Goal: Find specific page/section: Find specific page/section

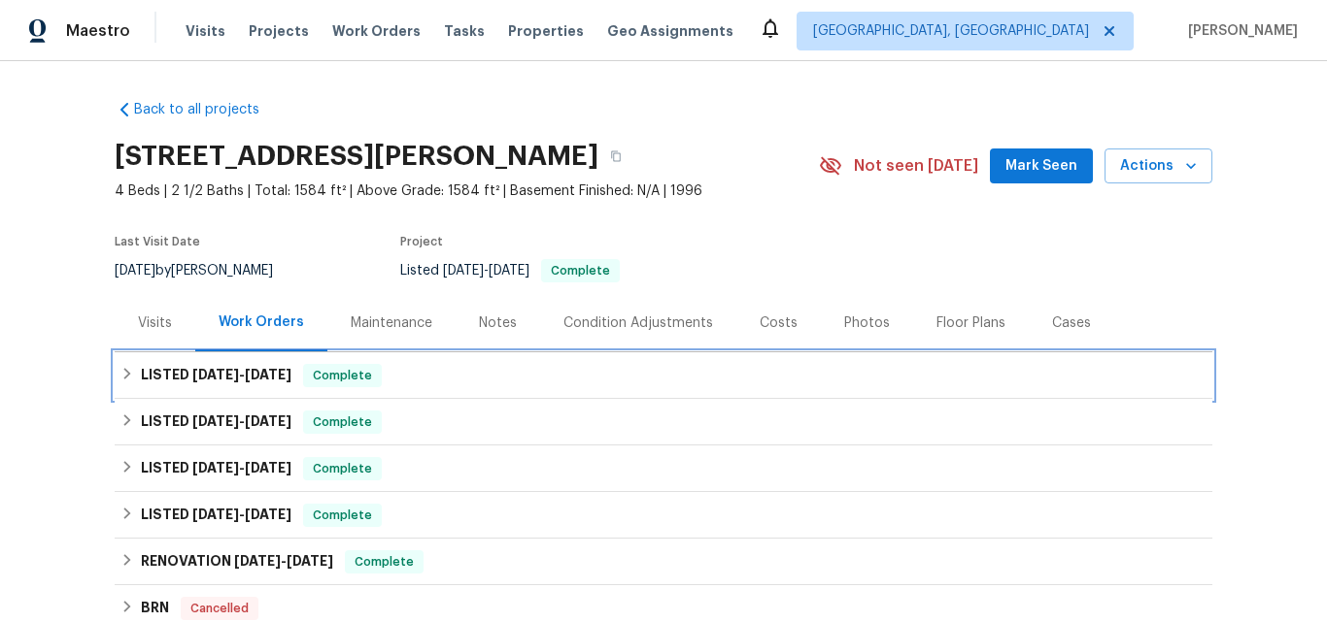
click at [218, 382] on h6 "LISTED [DATE] - [DATE]" at bounding box center [216, 375] width 151 height 23
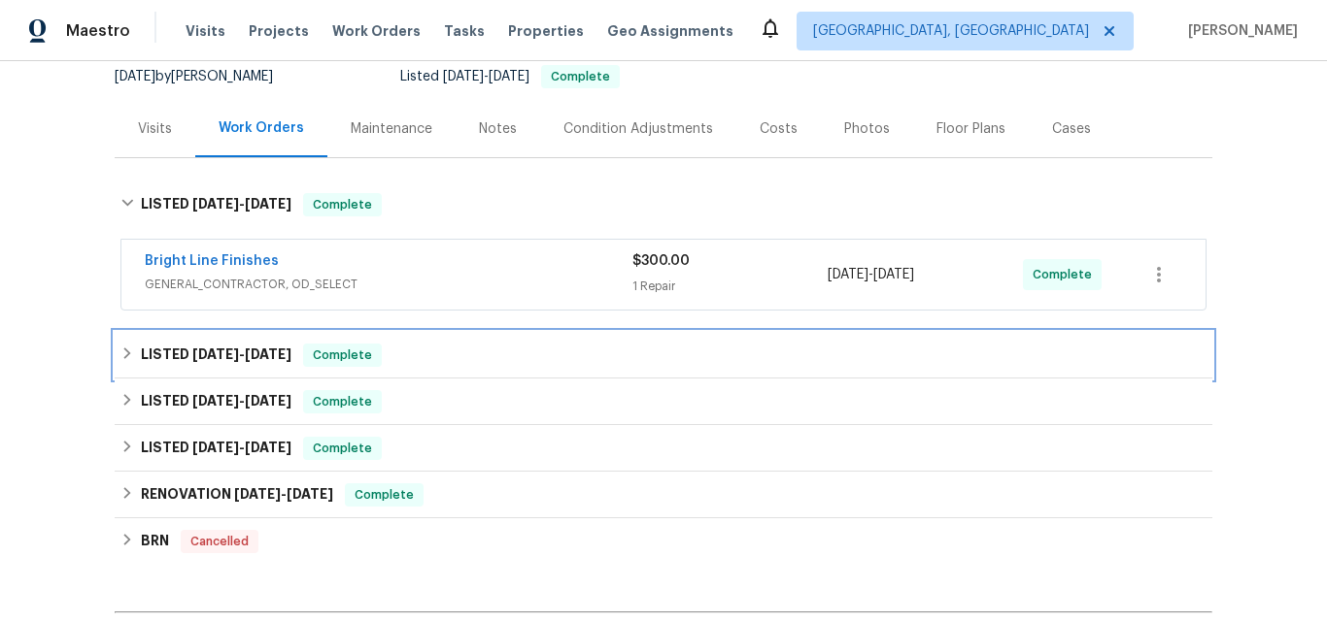
click at [203, 352] on span "[DATE]" at bounding box center [215, 355] width 47 height 14
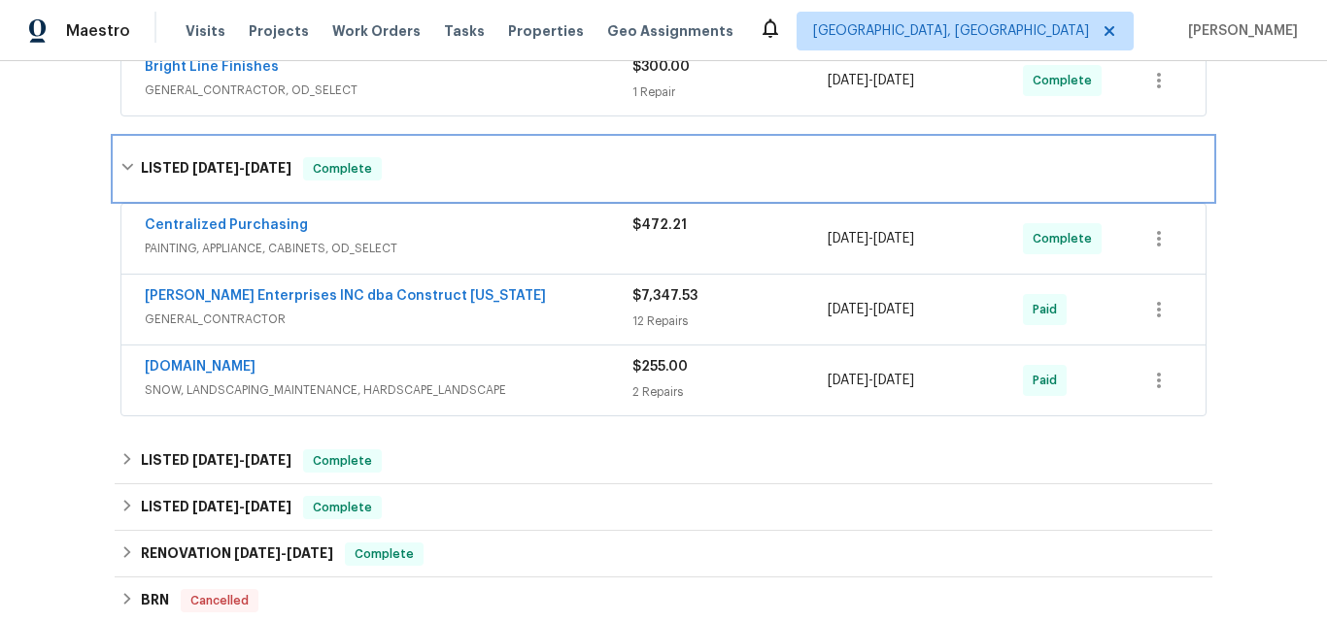
scroll to position [486, 0]
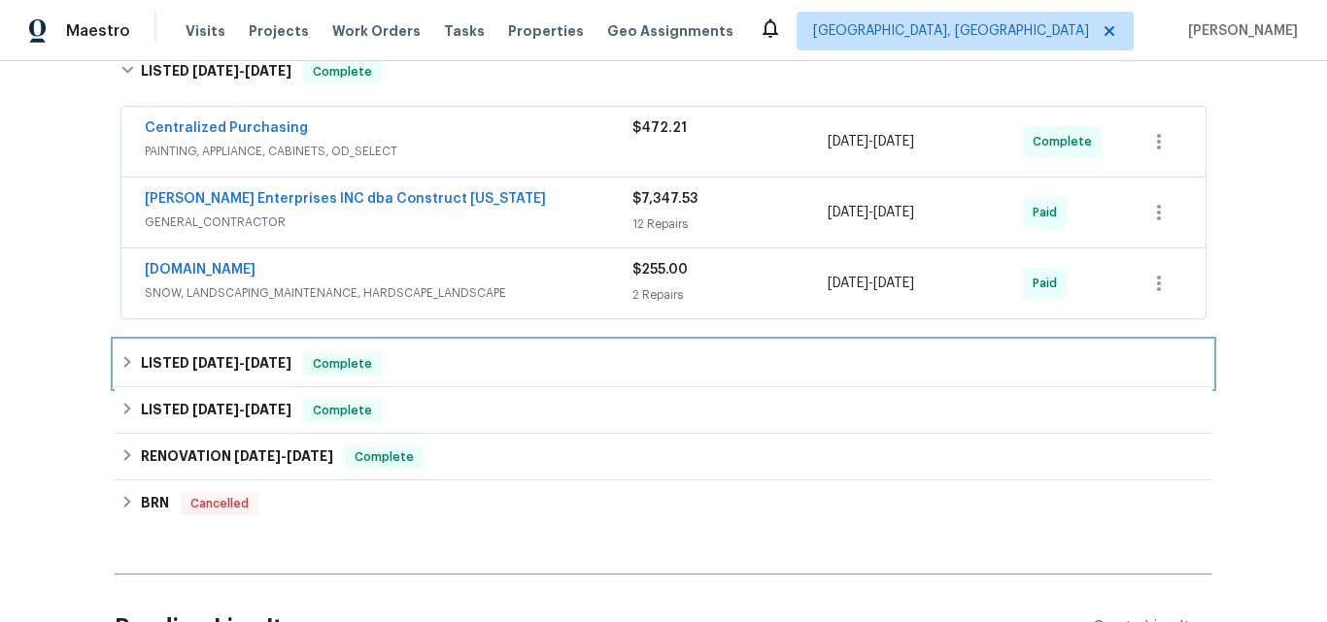
click at [174, 355] on h6 "LISTED [DATE] - [DATE]" at bounding box center [216, 364] width 151 height 23
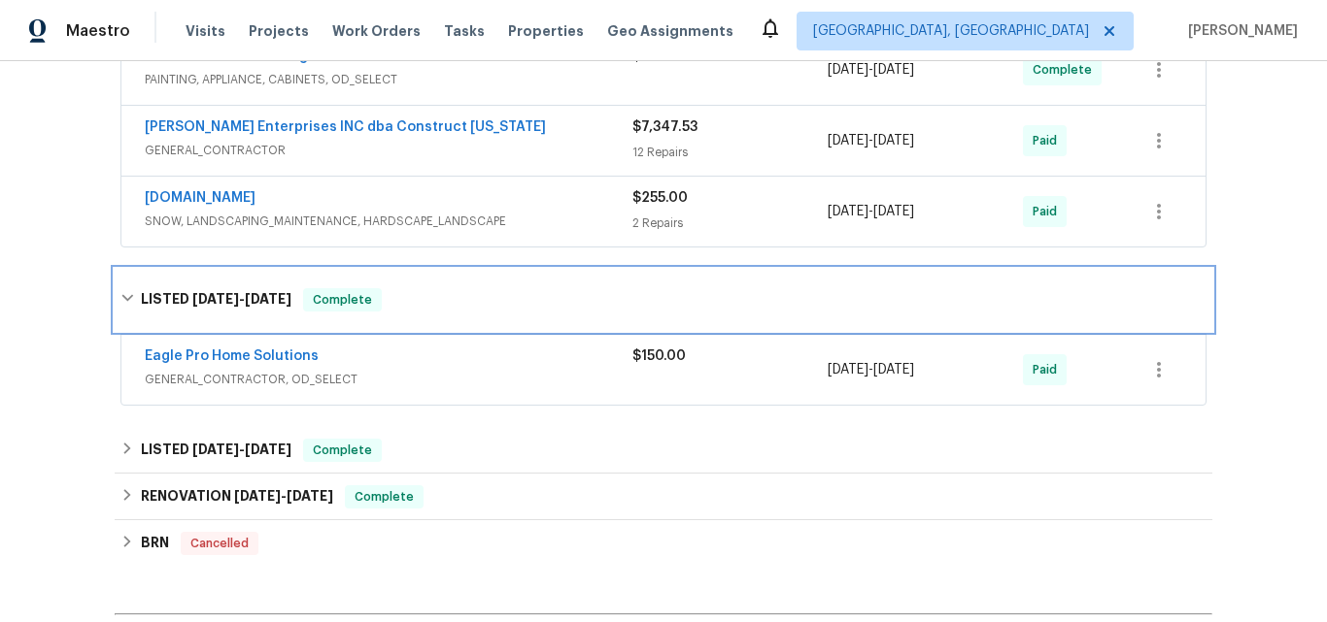
scroll to position [680, 0]
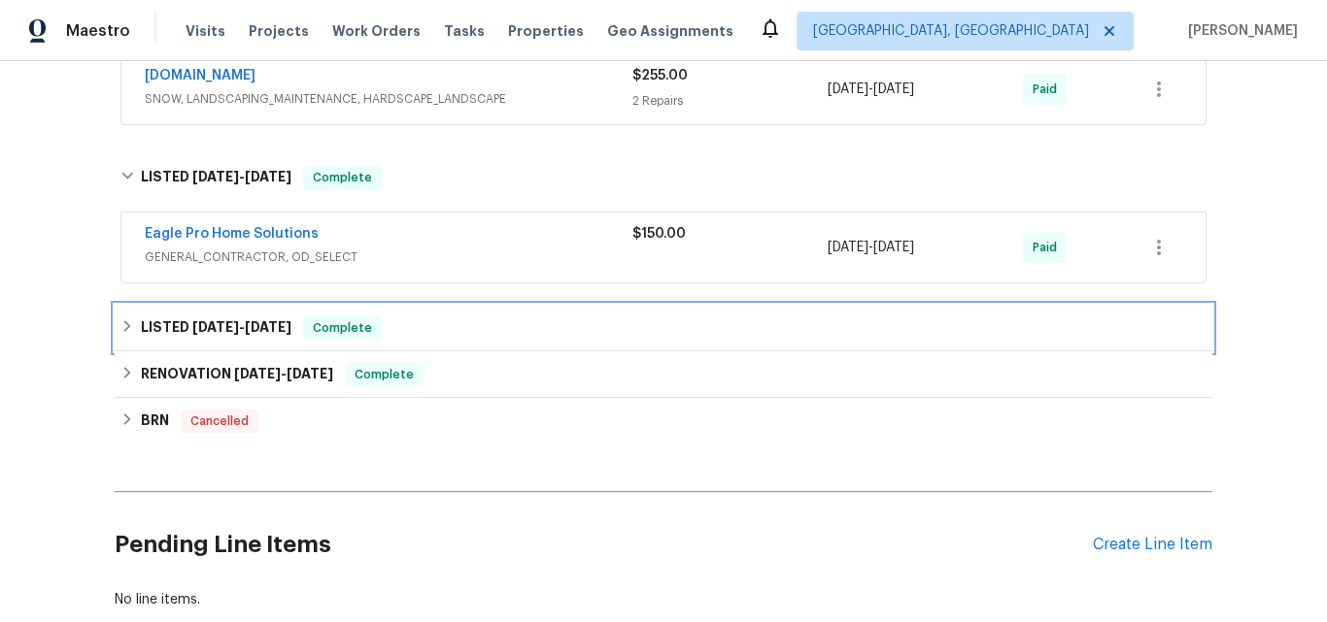
click at [166, 327] on h6 "LISTED [DATE] - [DATE]" at bounding box center [216, 328] width 151 height 23
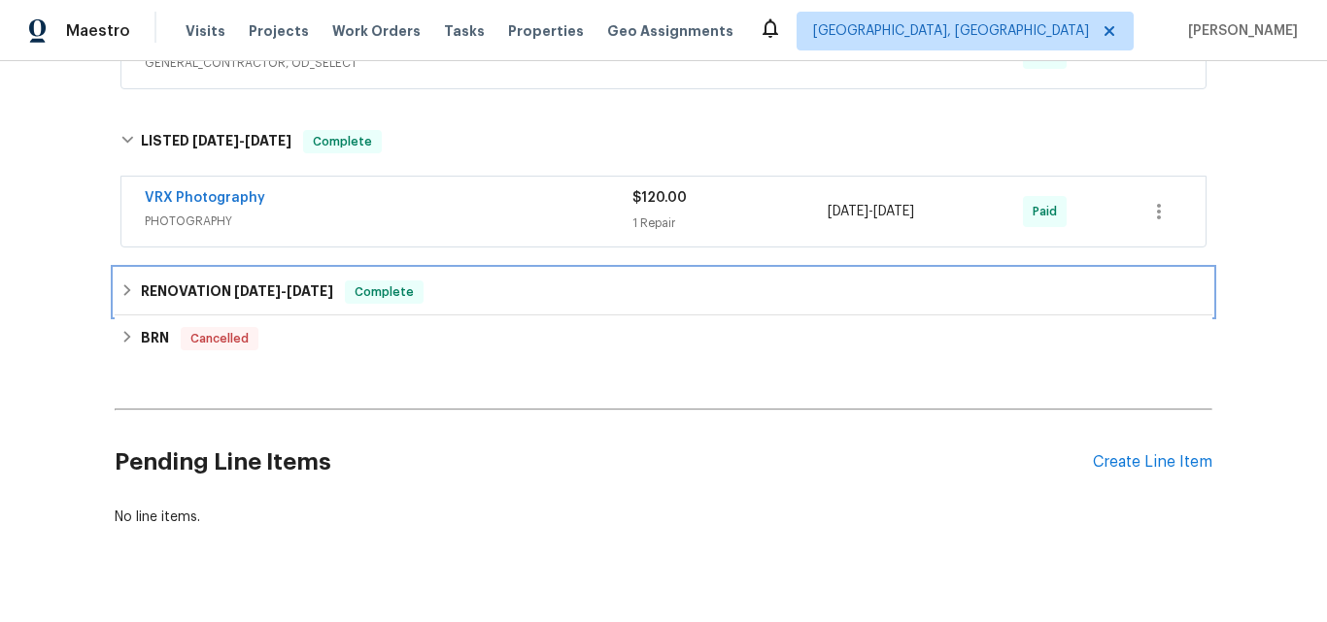
click at [184, 295] on h6 "RENOVATION [DATE] - [DATE]" at bounding box center [237, 292] width 192 height 23
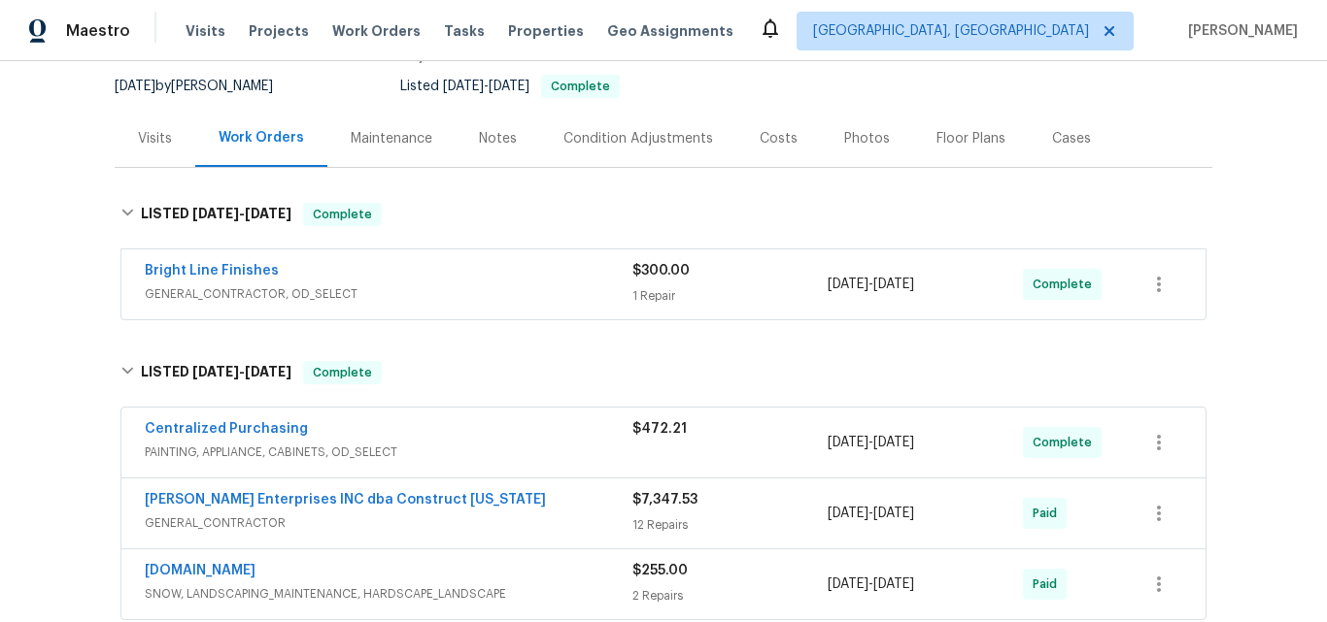
scroll to position [0, 0]
